Goal: Task Accomplishment & Management: Complete application form

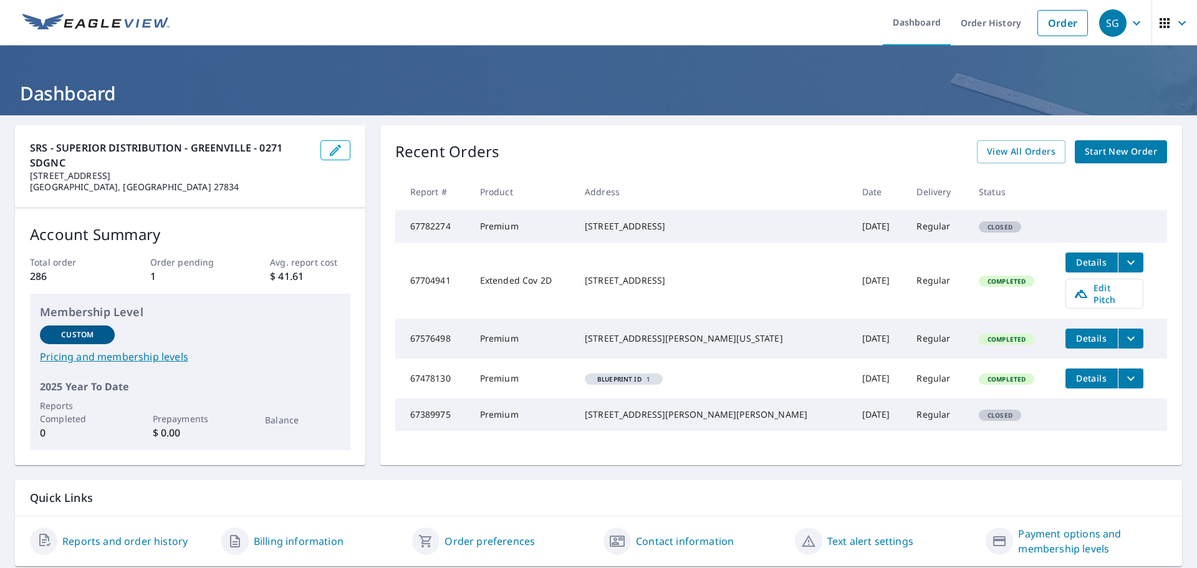
click at [1113, 162] on link "Start New Order" at bounding box center [1121, 151] width 92 height 23
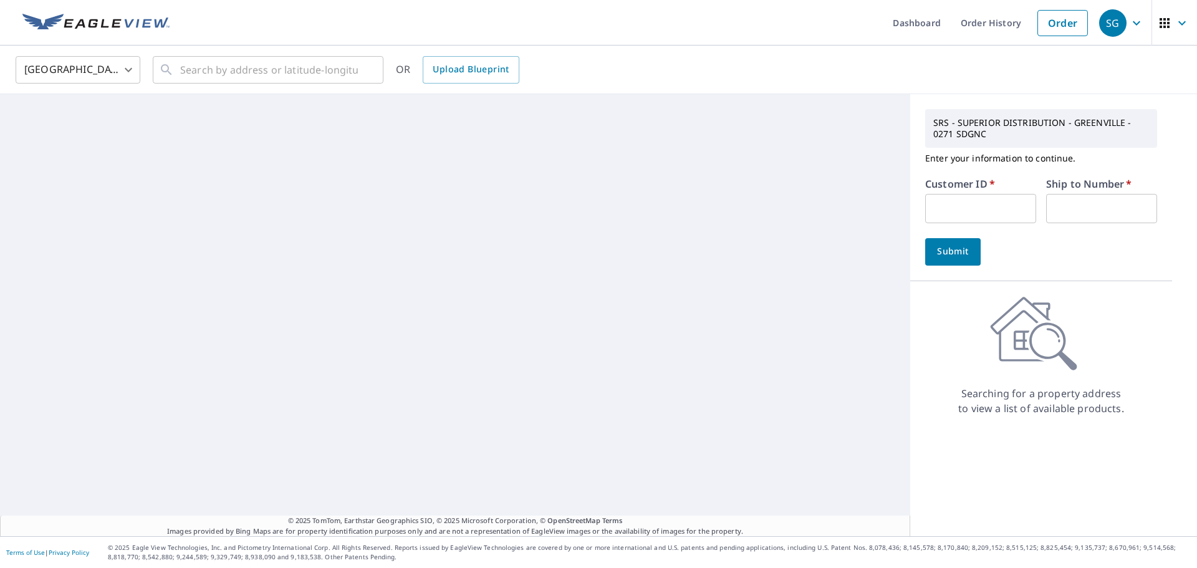
click at [961, 205] on input "text" at bounding box center [980, 208] width 111 height 29
type input "s072447"
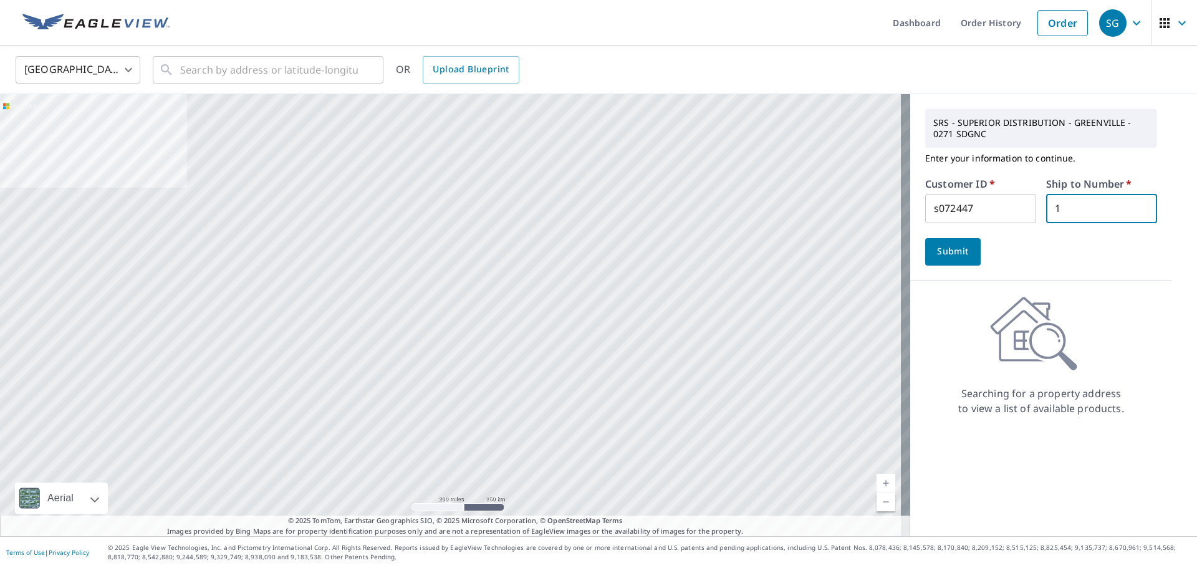
type input "1"
click at [950, 254] on span "Submit" at bounding box center [953, 252] width 36 height 16
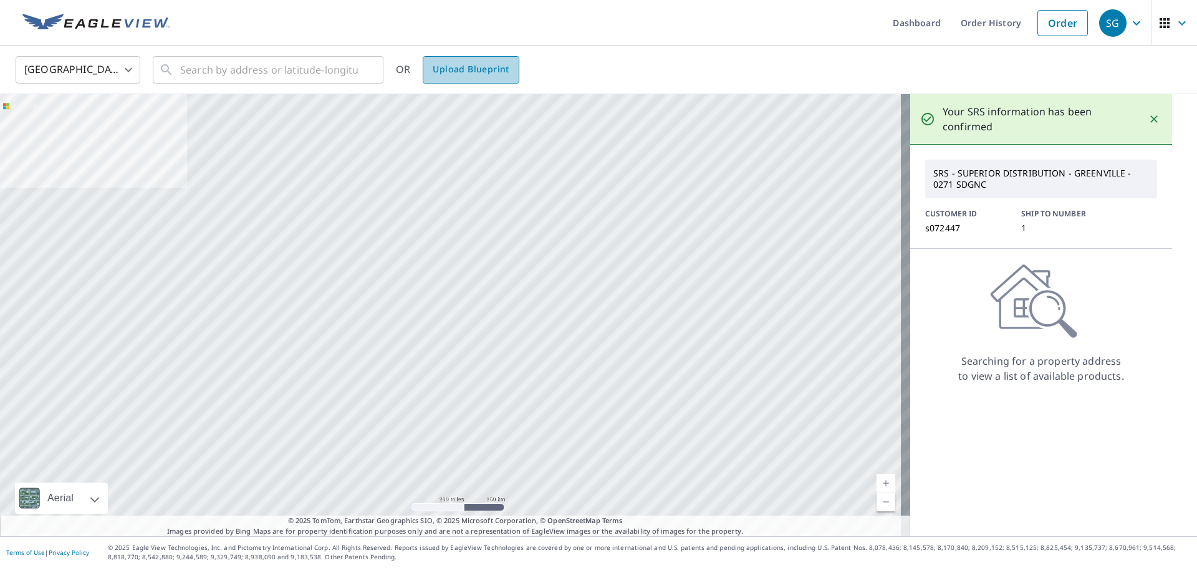
click at [455, 72] on span "Upload Blueprint" at bounding box center [471, 70] width 76 height 16
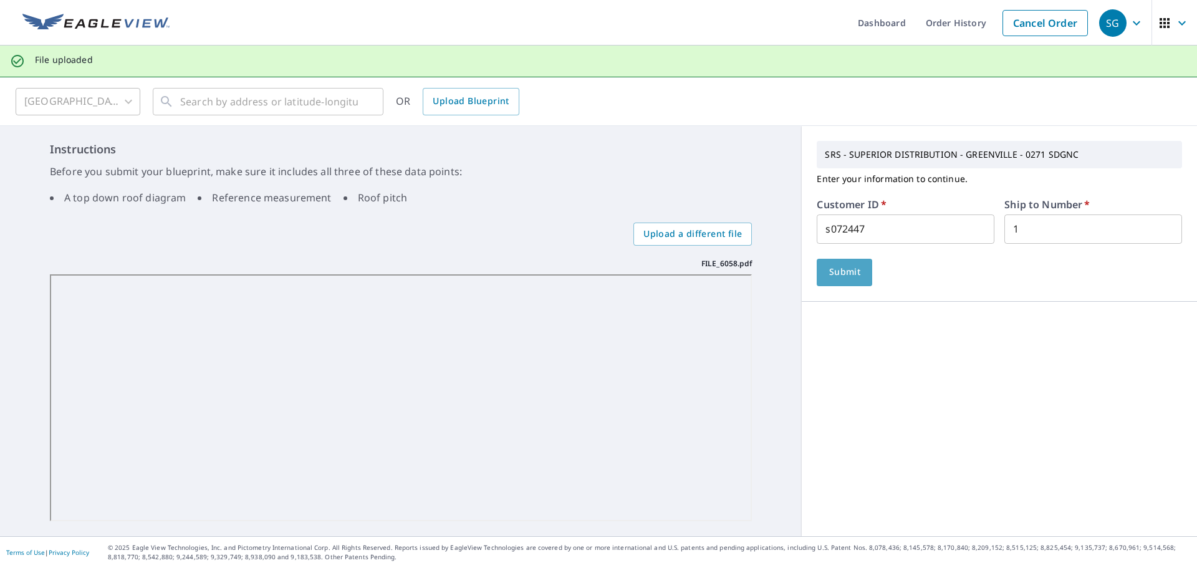
click at [843, 272] on span "Submit" at bounding box center [845, 272] width 36 height 16
